Goal: Communication & Community: Answer question/provide support

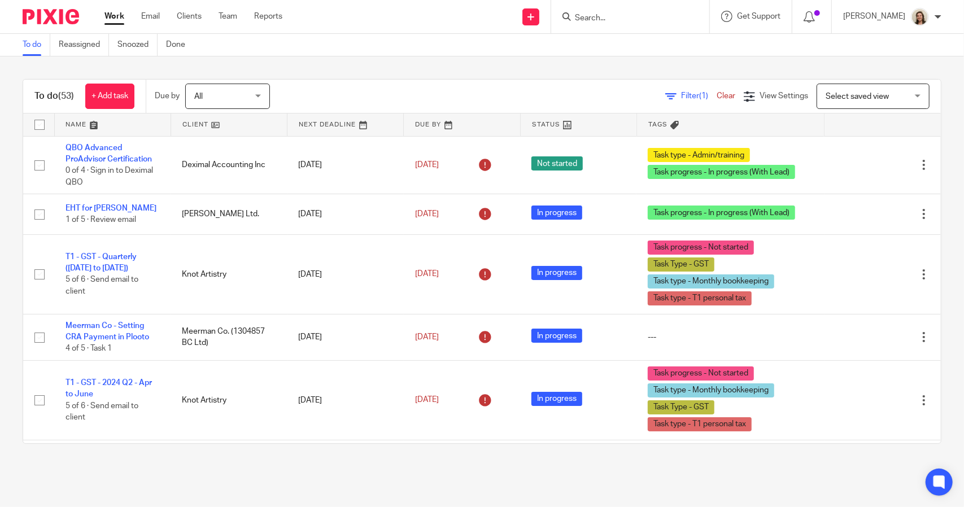
click at [681, 95] on span "Filter (1)" at bounding box center [699, 96] width 36 height 8
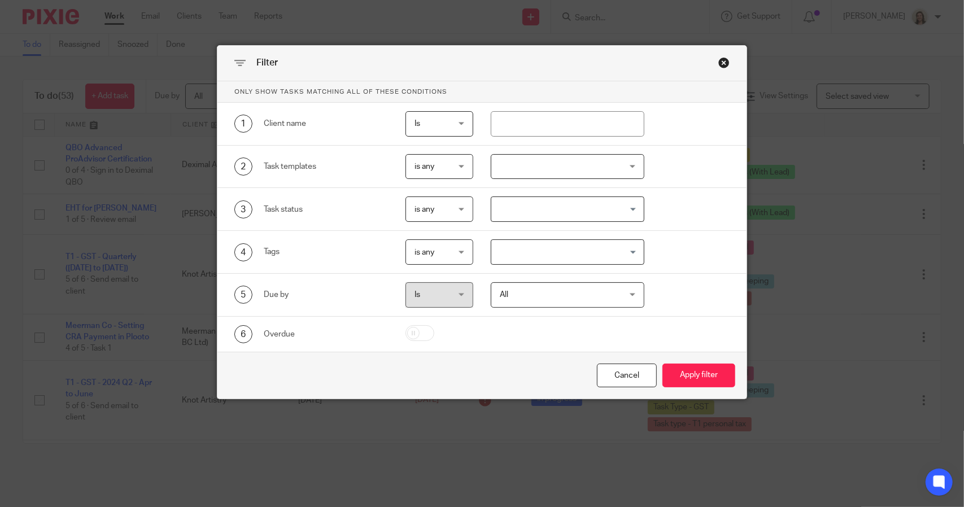
click at [551, 249] on input "Search for option" at bounding box center [564, 252] width 145 height 20
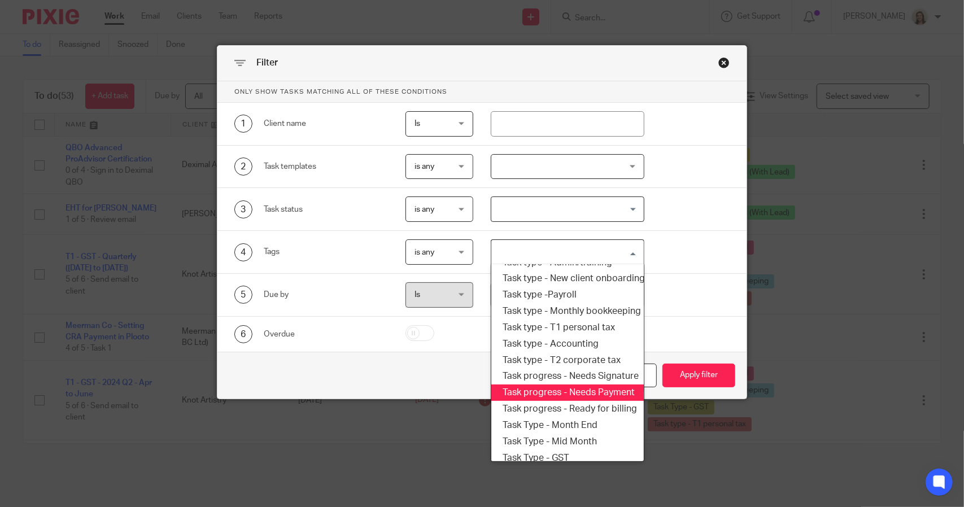
scroll to position [136, 0]
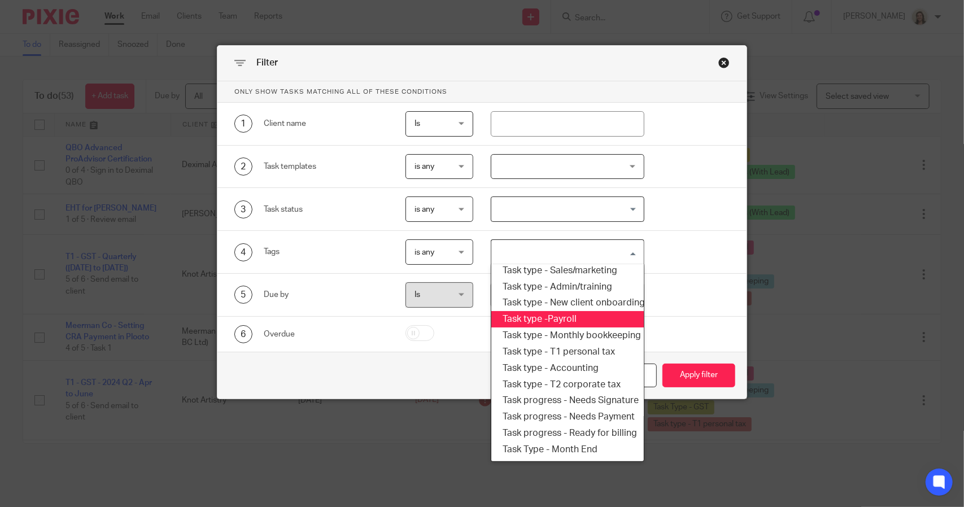
click at [560, 318] on li "Task type -Payroll" at bounding box center [567, 319] width 152 height 16
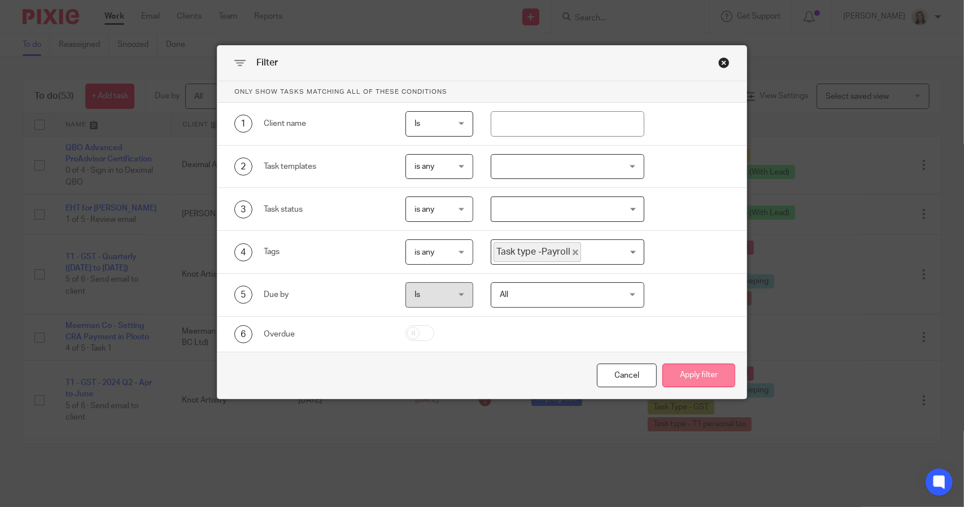
click at [693, 374] on button "Apply filter" at bounding box center [698, 376] width 73 height 24
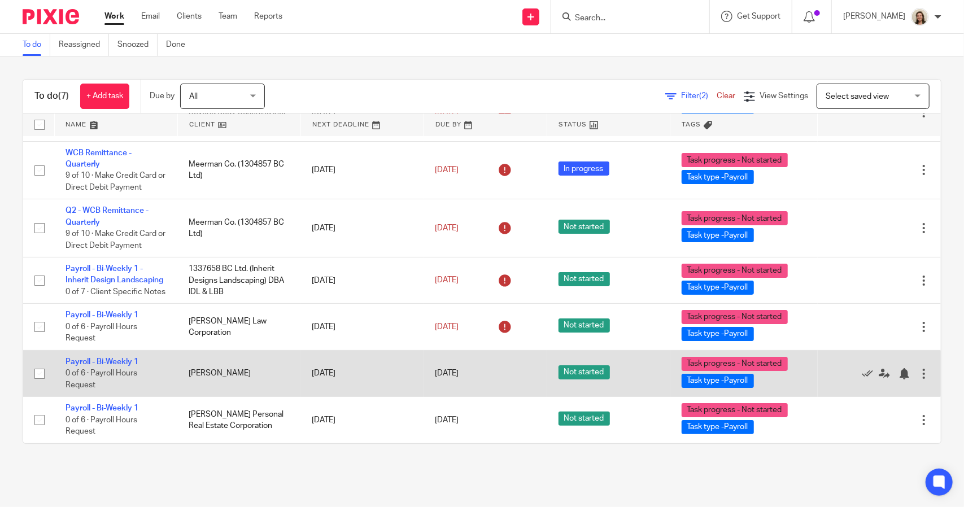
scroll to position [18, 0]
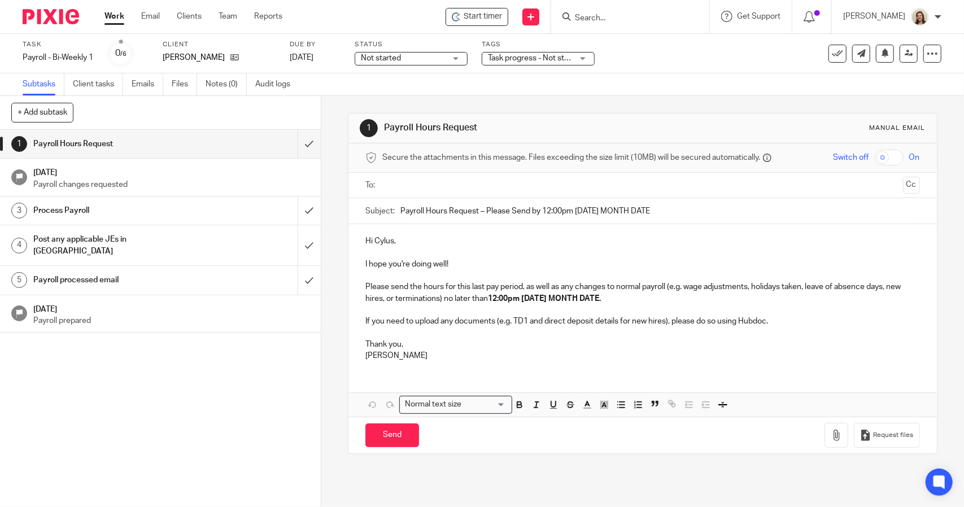
drag, startPoint x: 677, startPoint y: 204, endPoint x: 481, endPoint y: 195, distance: 196.8
click at [481, 195] on form "Secure the attachments in this message. Files exceeding the size limit (10MB) w…" at bounding box center [642, 298] width 588 height 310
type input "Payroll Hours Request"
drag, startPoint x: 627, startPoint y: 298, endPoint x: 459, endPoint y: 303, distance: 168.4
click at [459, 303] on p "Please send the hours for this last pay period, as well as any changes to norma…" at bounding box center [642, 292] width 554 height 23
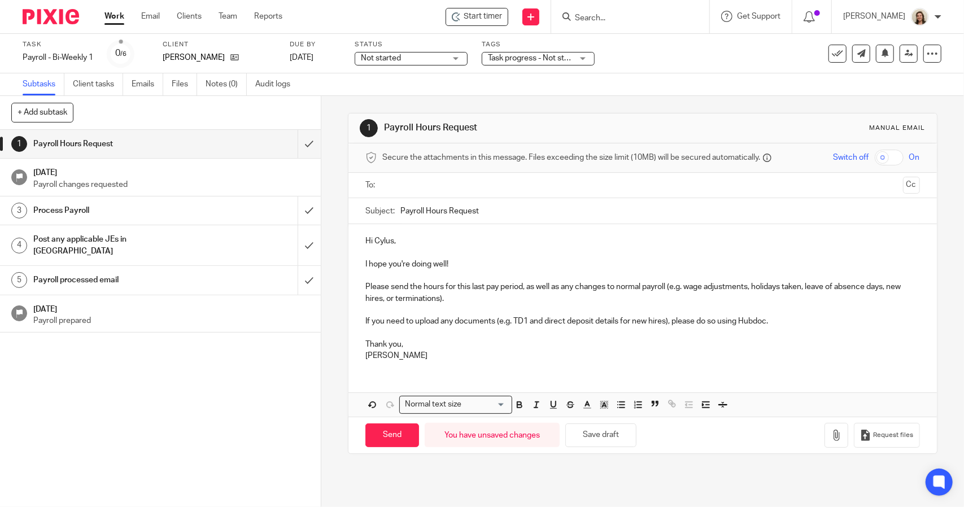
click at [358, 355] on div "Hi Cylus, I hope you're doing well! Please send the hours for this last pay per…" at bounding box center [642, 297] width 588 height 146
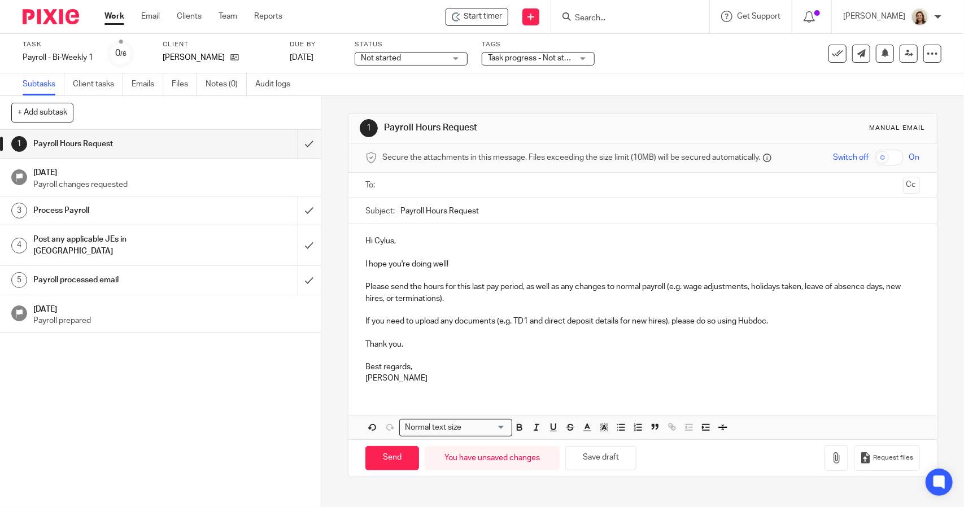
click at [421, 184] on input "text" at bounding box center [642, 185] width 512 height 13
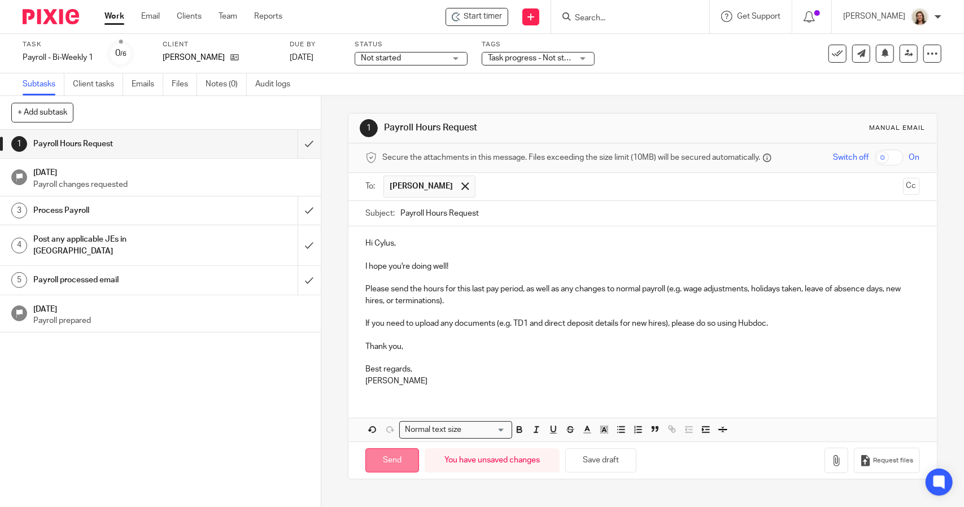
click at [396, 461] on input "Send" at bounding box center [392, 460] width 54 height 24
type input "Sent"
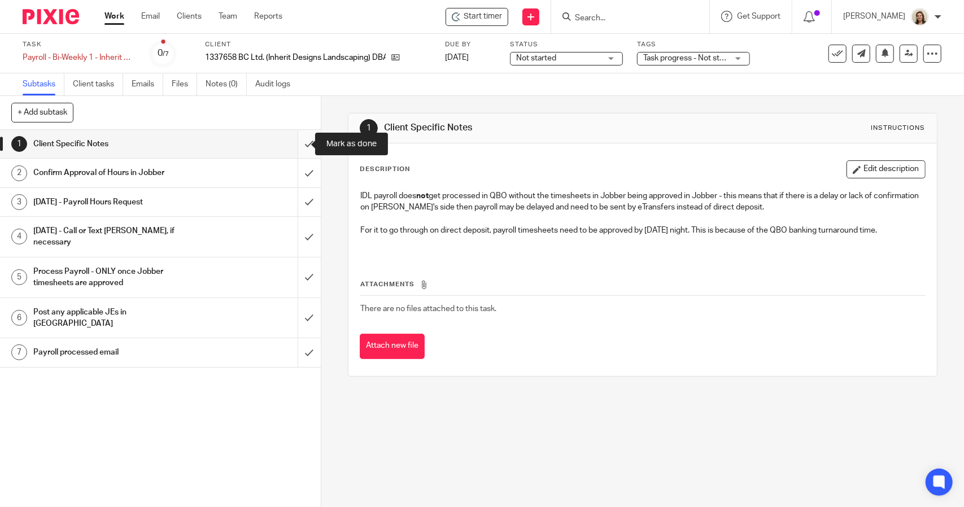
click at [293, 148] on input "submit" at bounding box center [160, 144] width 321 height 28
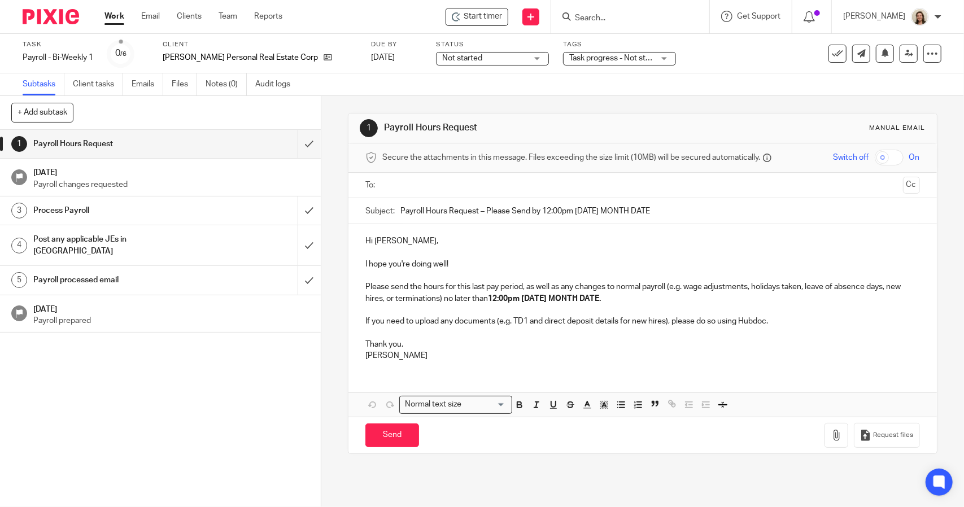
drag, startPoint x: 677, startPoint y: 210, endPoint x: 477, endPoint y: 212, distance: 199.4
click at [477, 212] on input "Payroll Hours Request – Please Send by 12:00pm [DATE] MONTH DATE" at bounding box center [659, 210] width 519 height 25
type input "Payroll Hours Request"
drag, startPoint x: 615, startPoint y: 298, endPoint x: 456, endPoint y: 299, distance: 158.7
click at [456, 299] on p "Please send the hours for this last pay period, as well as any changes to norma…" at bounding box center [642, 292] width 554 height 23
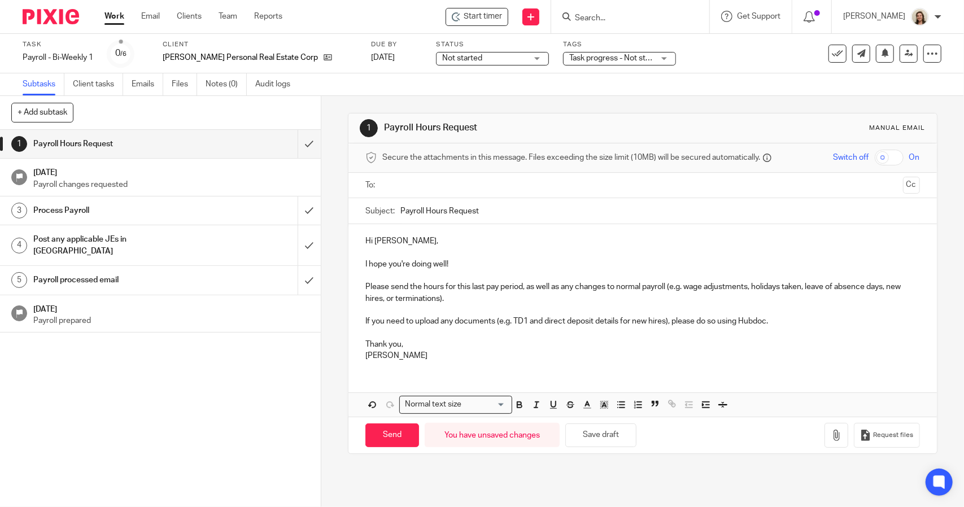
drag, startPoint x: 389, startPoint y: 241, endPoint x: 393, endPoint y: 246, distance: 6.9
click at [389, 240] on p "Hi David," at bounding box center [642, 241] width 554 height 11
click at [391, 180] on input "text" at bounding box center [642, 185] width 512 height 13
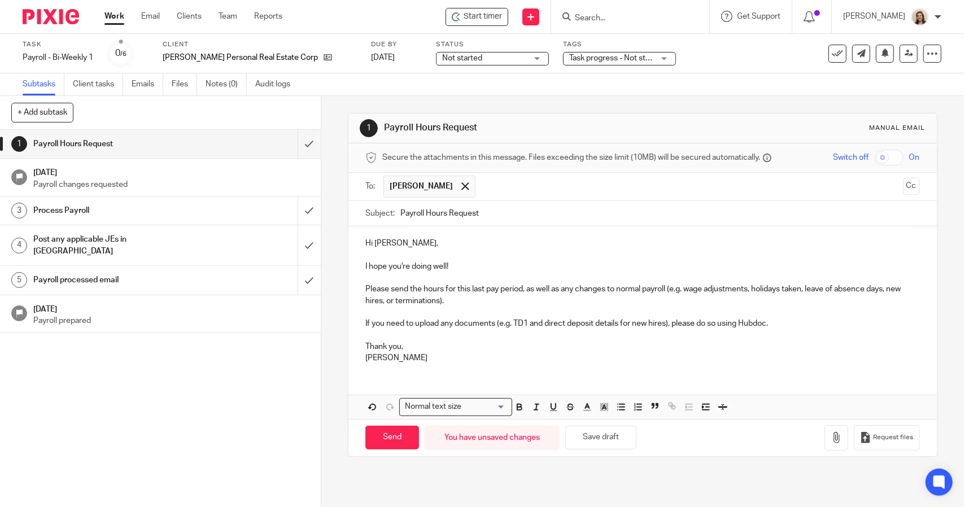
click at [426, 245] on p "Hi Jennifer," at bounding box center [642, 243] width 554 height 11
click at [476, 258] on p at bounding box center [642, 255] width 554 height 11
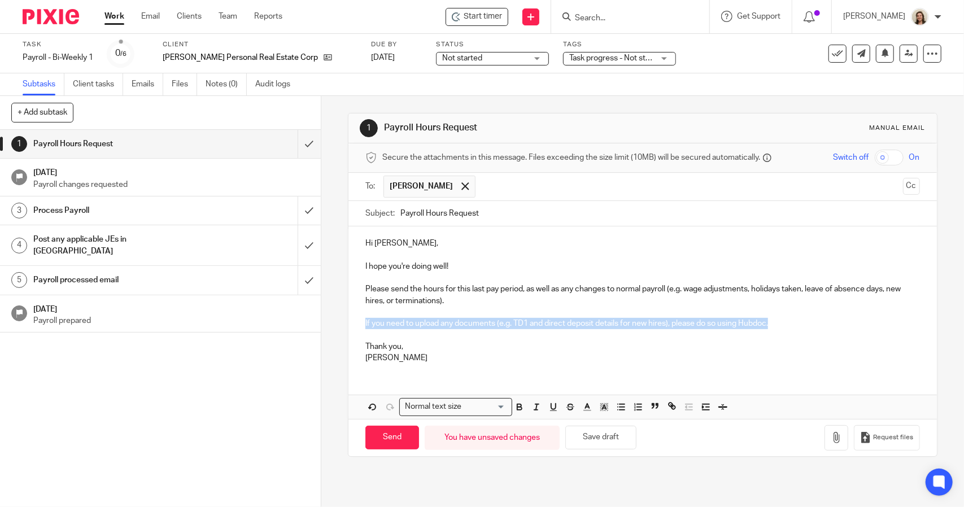
drag, startPoint x: 781, startPoint y: 325, endPoint x: 349, endPoint y: 323, distance: 432.1
click at [349, 323] on div "Hi Jennifer, I hope you're doing well! Please send the hours for this last pay …" at bounding box center [642, 299] width 588 height 146
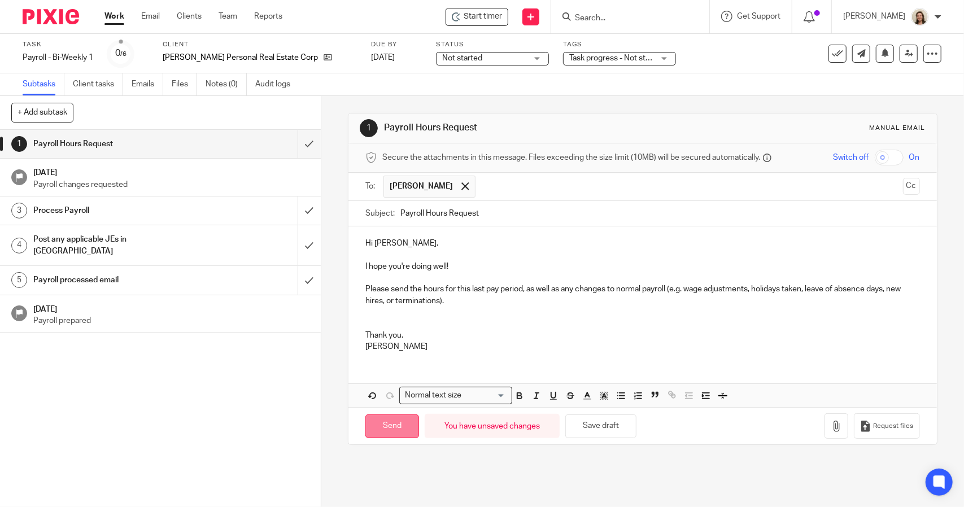
click at [383, 421] on input "Send" at bounding box center [392, 427] width 54 height 24
type input "Sent"
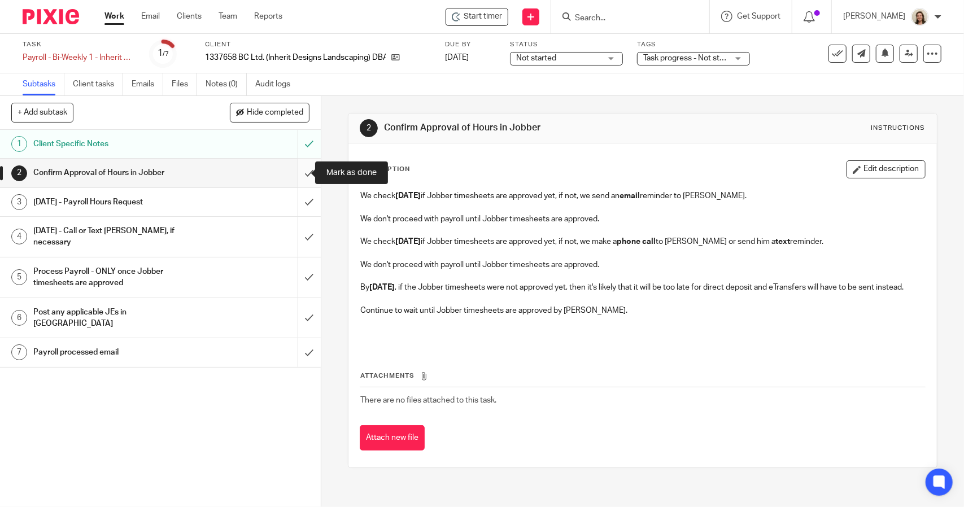
click at [300, 171] on input "submit" at bounding box center [160, 173] width 321 height 28
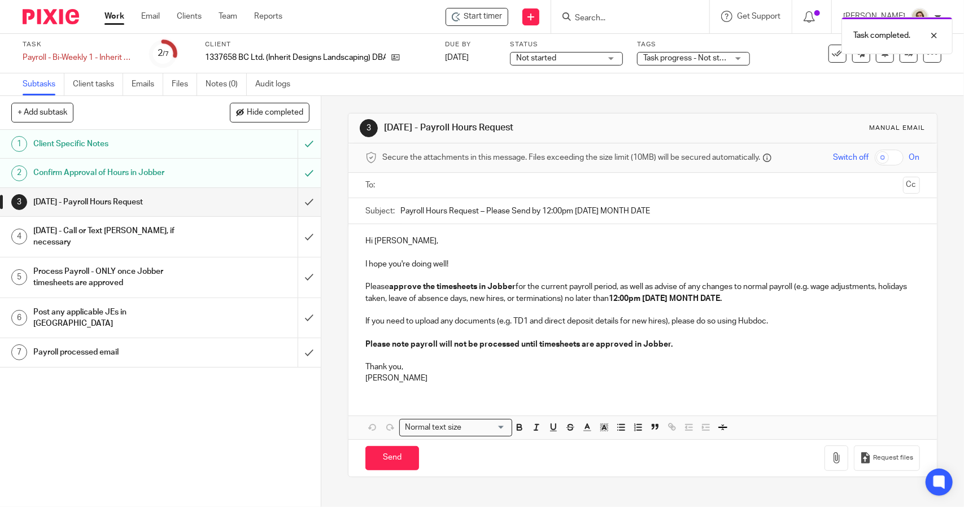
drag, startPoint x: 675, startPoint y: 207, endPoint x: 475, endPoint y: 207, distance: 200.5
click at [475, 207] on input "Payroll Hours Request – Please Send by 12:00pm [DATE] MONTH DATE" at bounding box center [659, 210] width 519 height 25
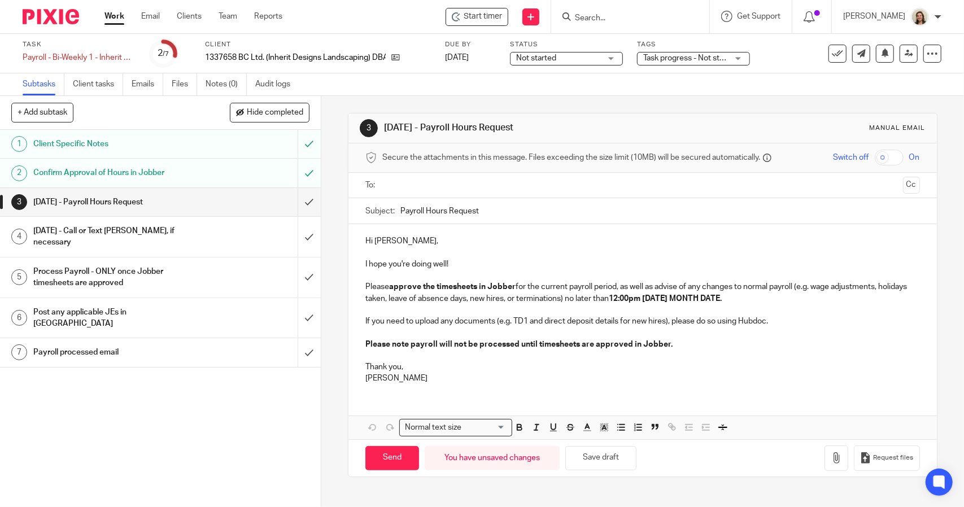
type input "Payroll Hours Request"
drag, startPoint x: 775, startPoint y: 297, endPoint x: 594, endPoint y: 300, distance: 181.3
click at [594, 300] on p "Please approve the timesheets in Jobber for the current payroll period, as well…" at bounding box center [642, 292] width 554 height 23
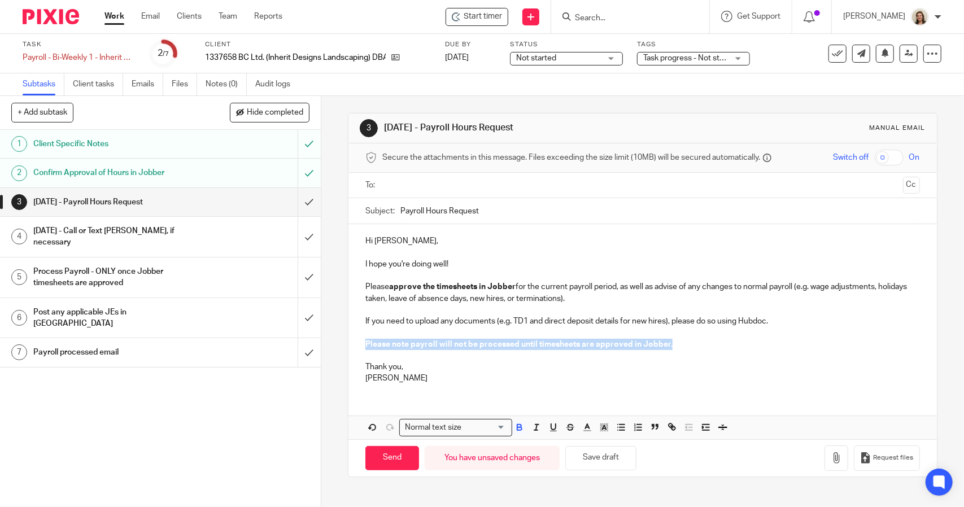
drag, startPoint x: 668, startPoint y: 344, endPoint x: 335, endPoint y: 346, distance: 332.7
click at [335, 346] on div "3 MONDAY - Payroll Hours Request Manual email Secure the attachments in this me…" at bounding box center [642, 301] width 643 height 411
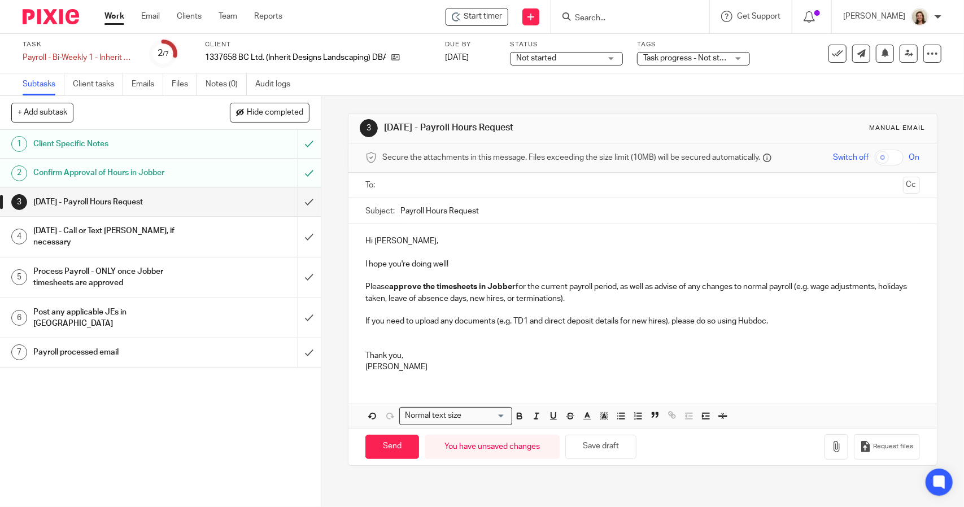
click at [396, 182] on input "text" at bounding box center [642, 185] width 512 height 13
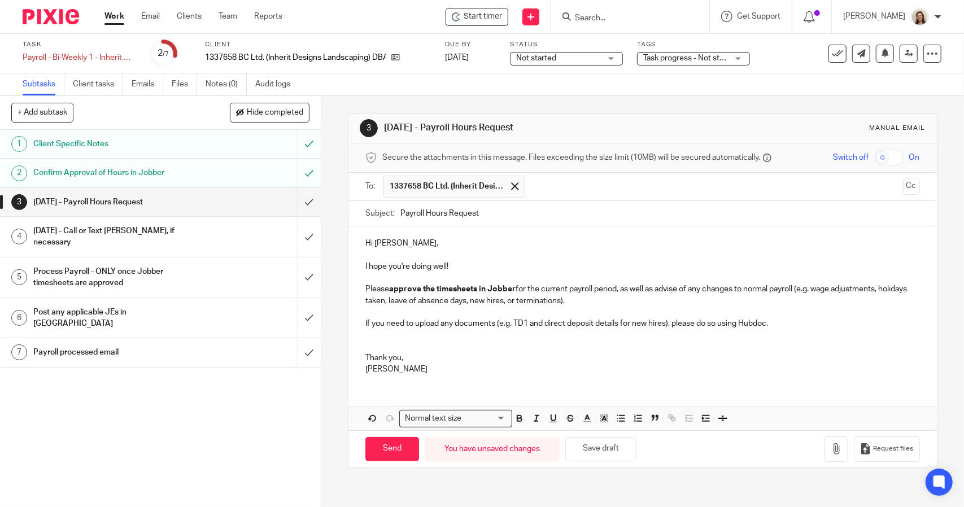
click at [451, 247] on p "Hi Joshua," at bounding box center [642, 243] width 554 height 11
click at [634, 298] on p "Please approve the timesheets in Jobber for the current payroll period, as well…" at bounding box center [642, 295] width 554 height 23
click at [395, 447] on input "Send" at bounding box center [392, 449] width 54 height 24
type input "Sent"
